Goal: Find specific page/section: Find specific page/section

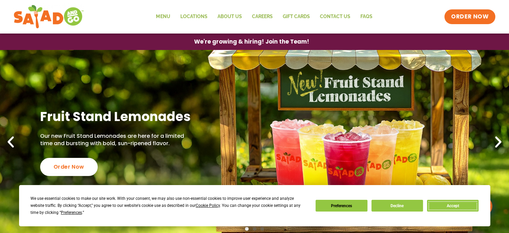
click at [461, 205] on button "Accept" at bounding box center [453, 205] width 52 height 12
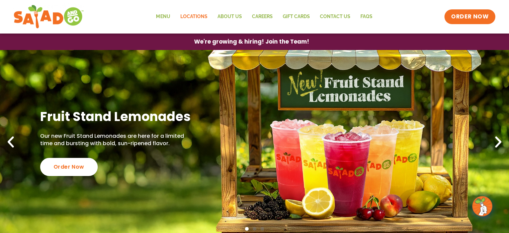
click at [196, 17] on link "Locations" at bounding box center [193, 16] width 37 height 15
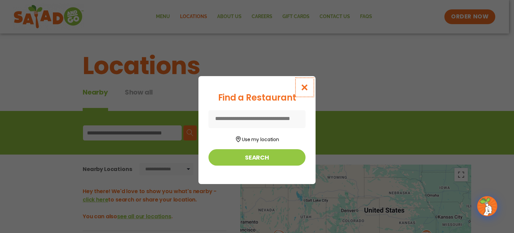
click at [302, 87] on icon "Close modal" at bounding box center [305, 87] width 8 height 7
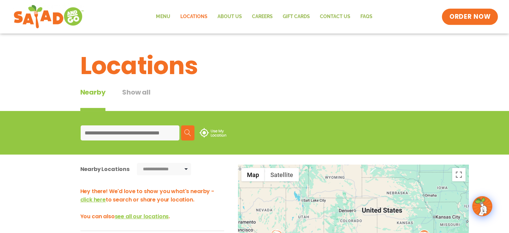
click at [479, 14] on span "ORDER NOW" at bounding box center [470, 16] width 42 height 9
